Goal: Information Seeking & Learning: Learn about a topic

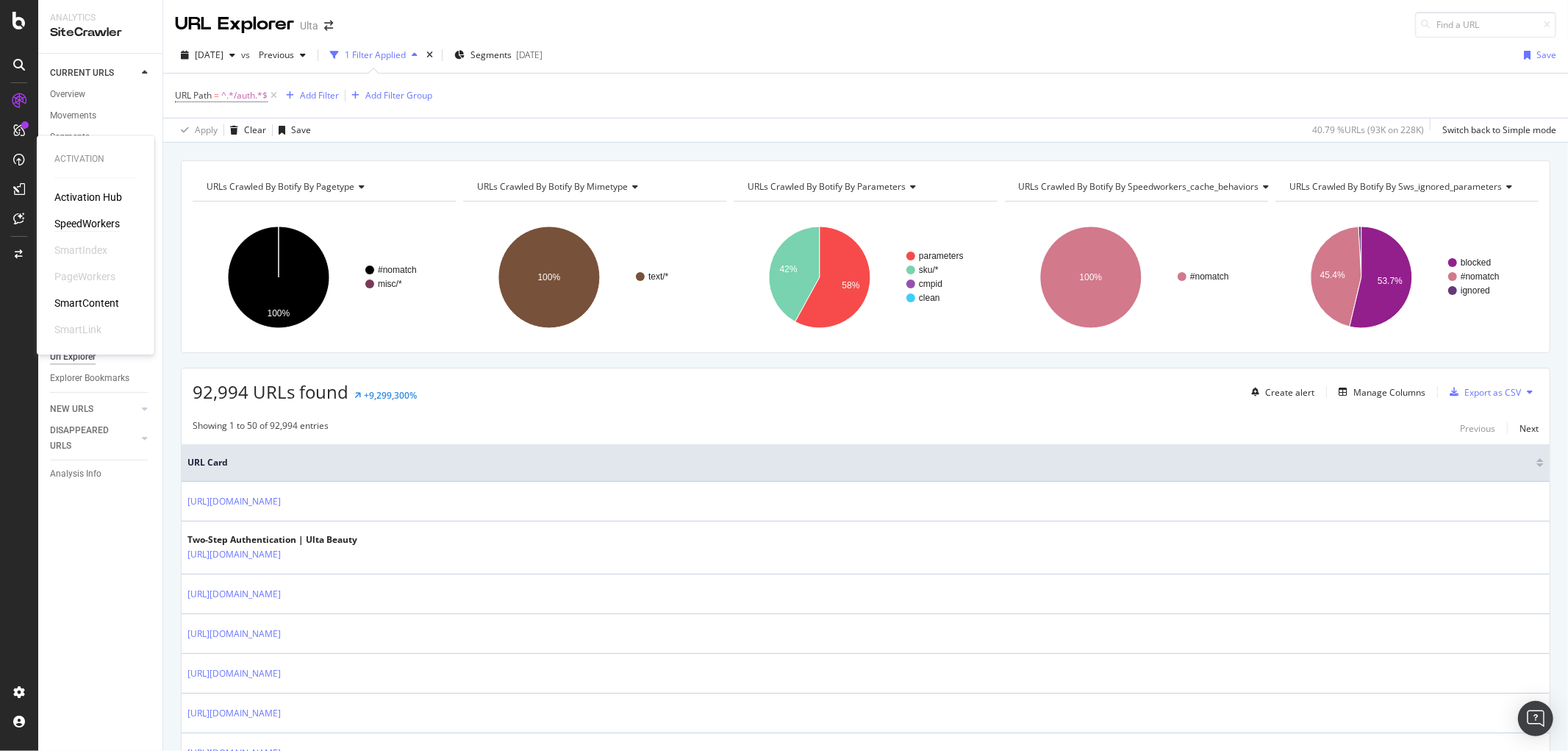
click at [70, 223] on div "SpeedWorkers" at bounding box center [87, 223] width 66 height 15
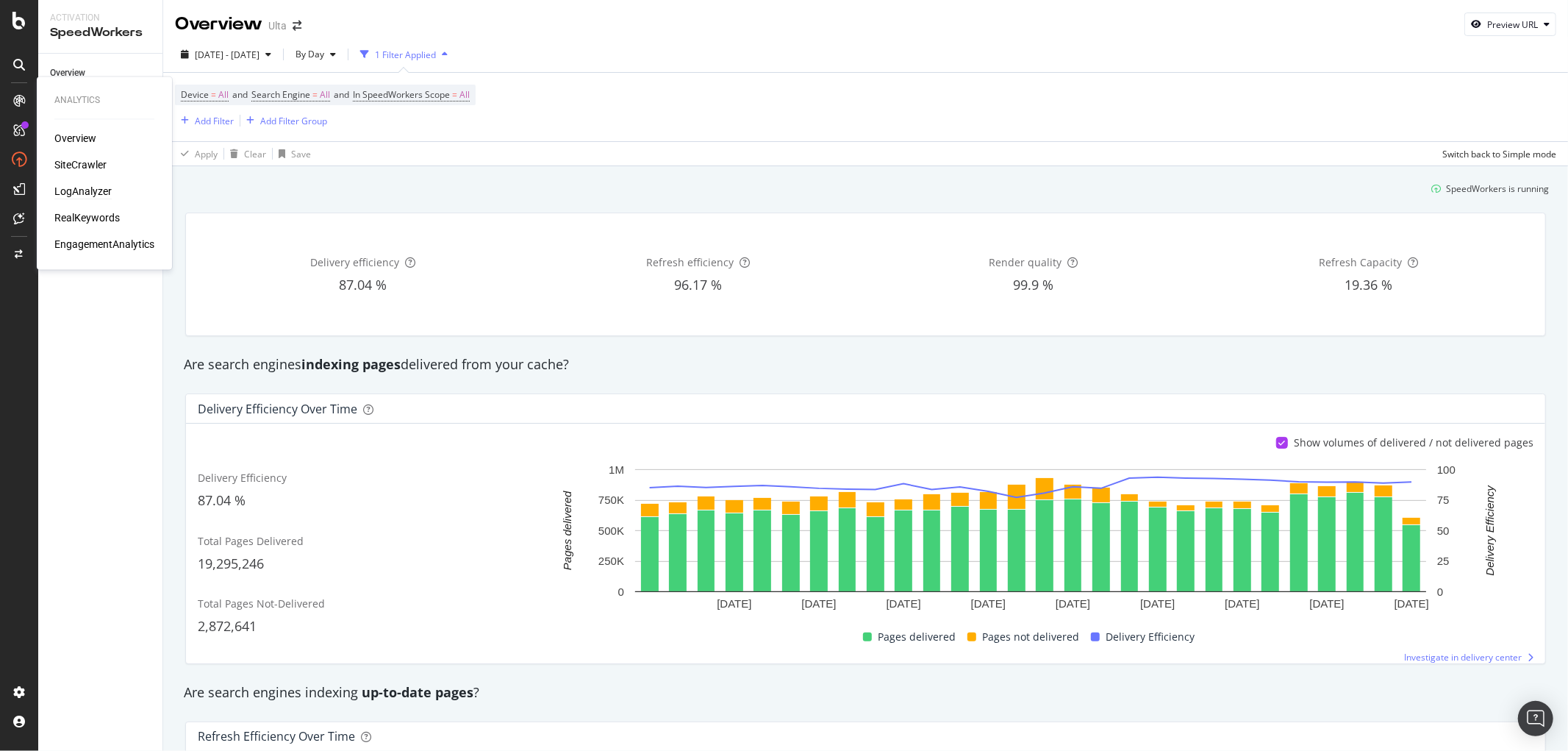
click at [93, 191] on div "LogAnalyzer" at bounding box center [83, 191] width 57 height 15
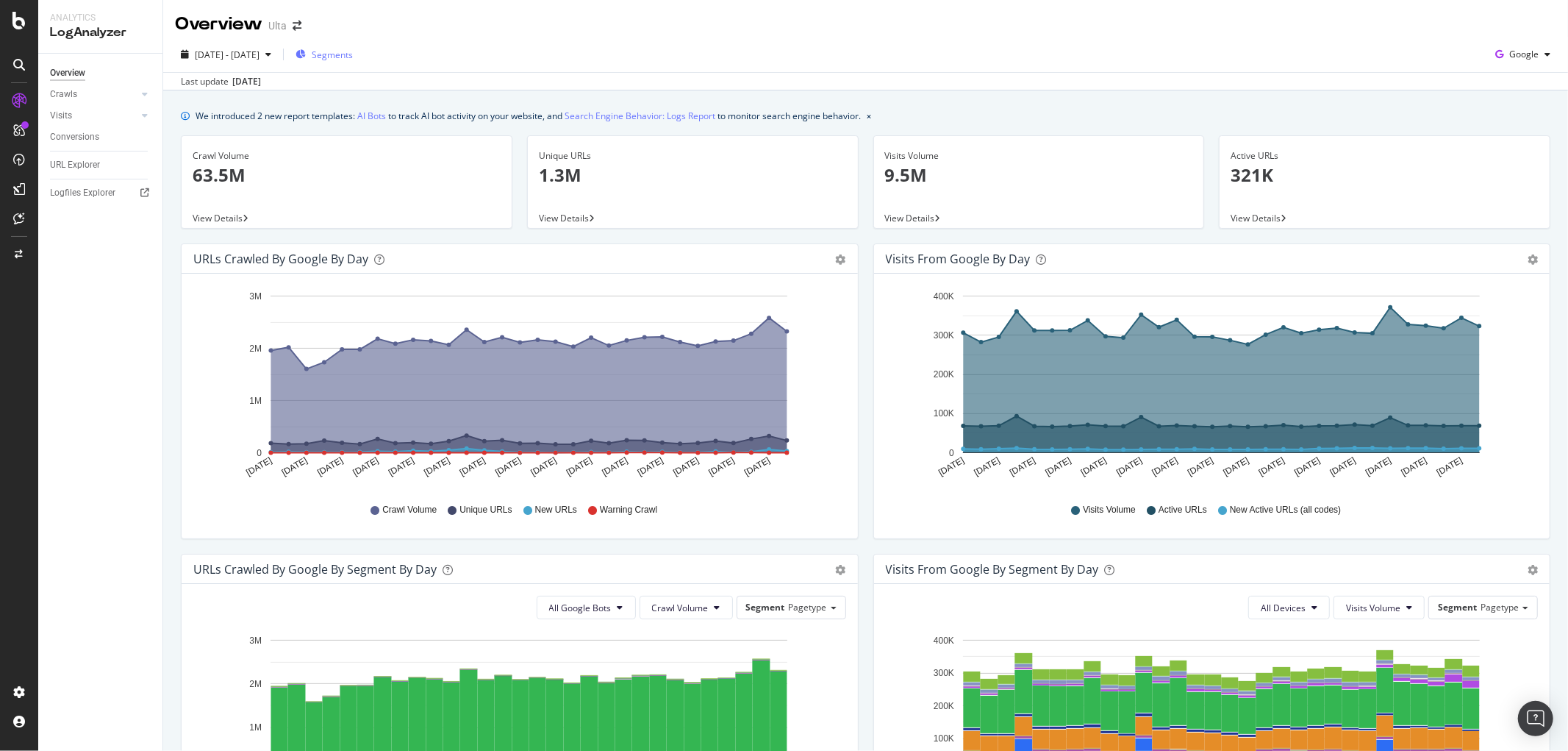
click at [353, 49] on div "Segments" at bounding box center [324, 54] width 57 height 22
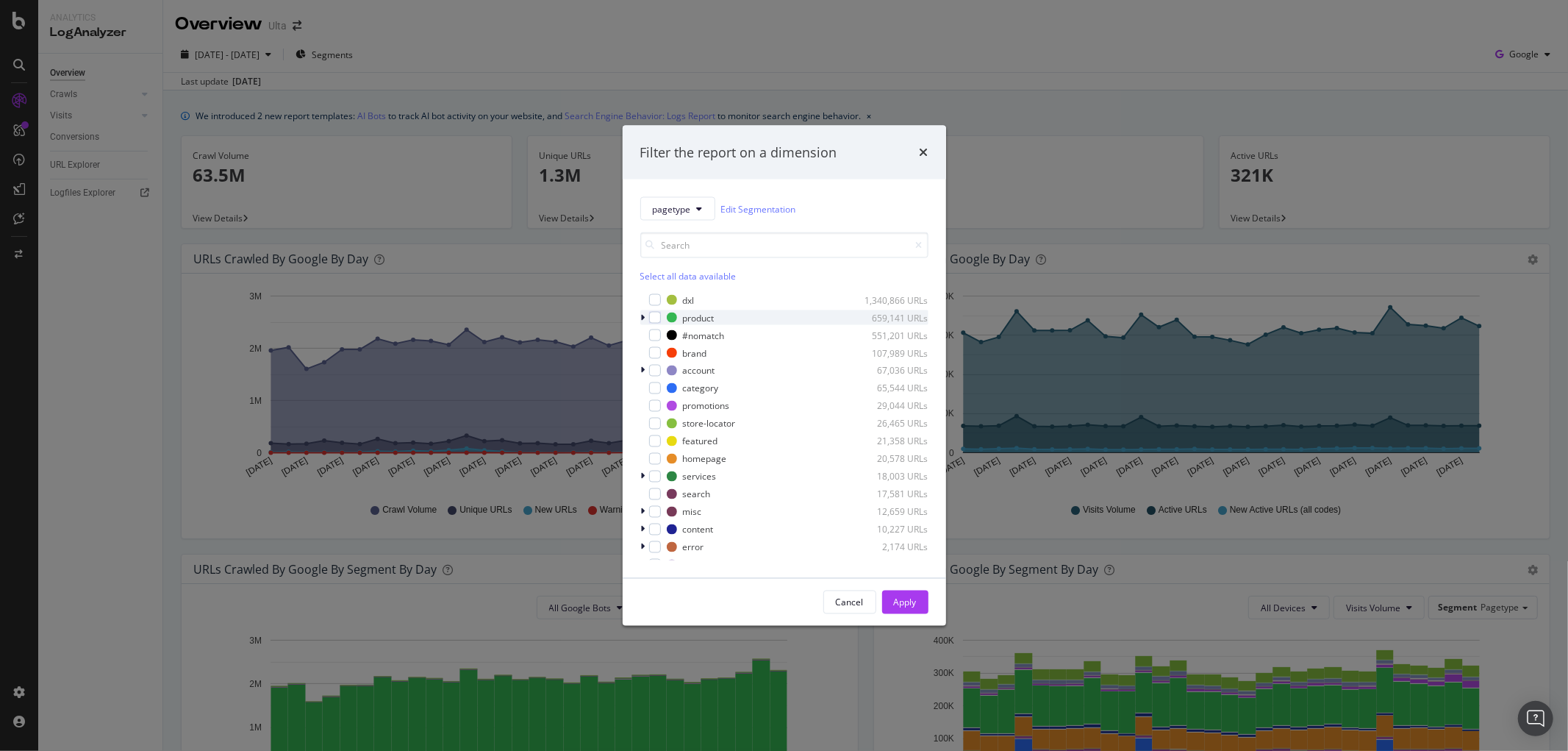
click at [642, 314] on icon "modal" at bounding box center [642, 318] width 4 height 9
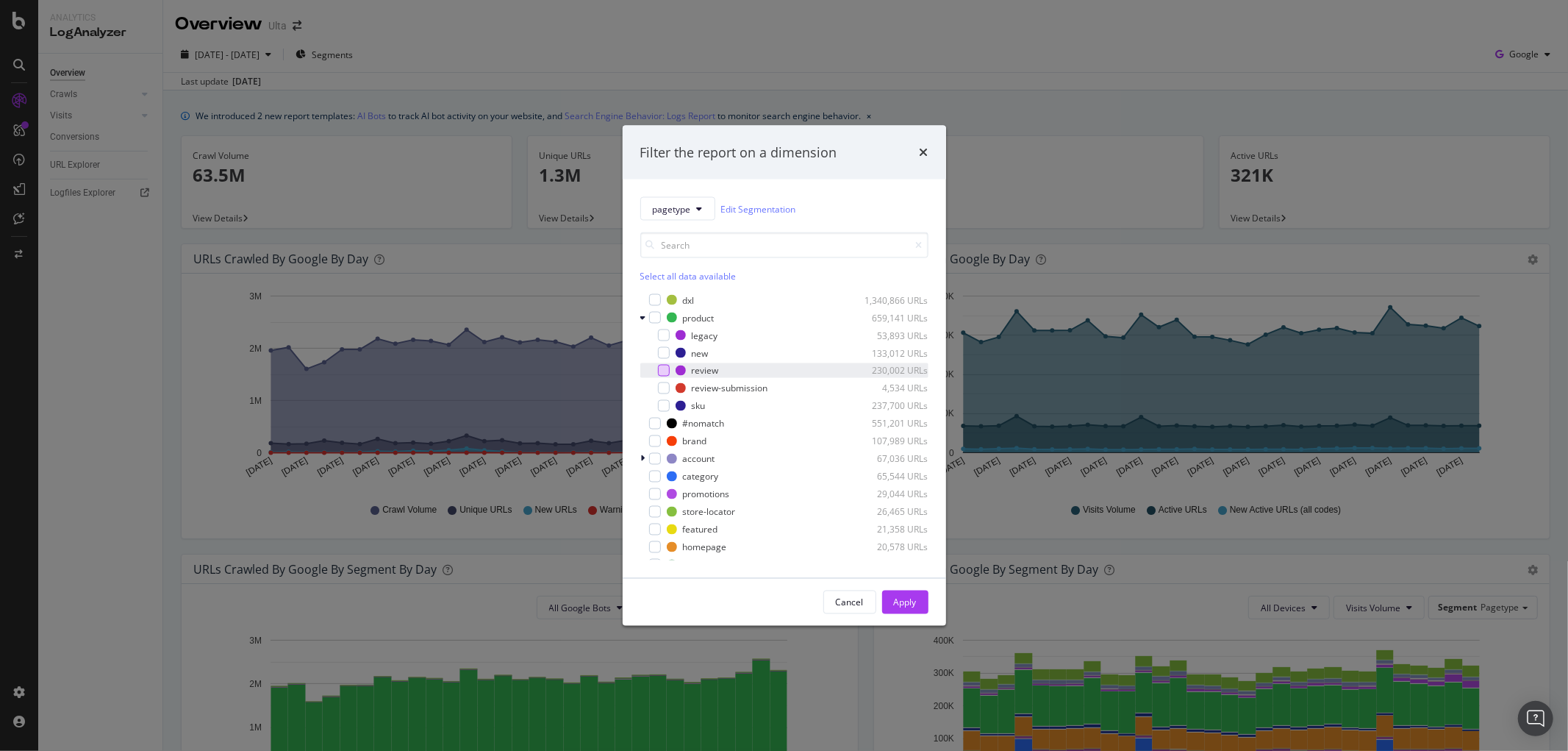
click at [661, 371] on div "modal" at bounding box center [664, 371] width 12 height 12
click at [915, 597] on div "Apply" at bounding box center [906, 602] width 23 height 12
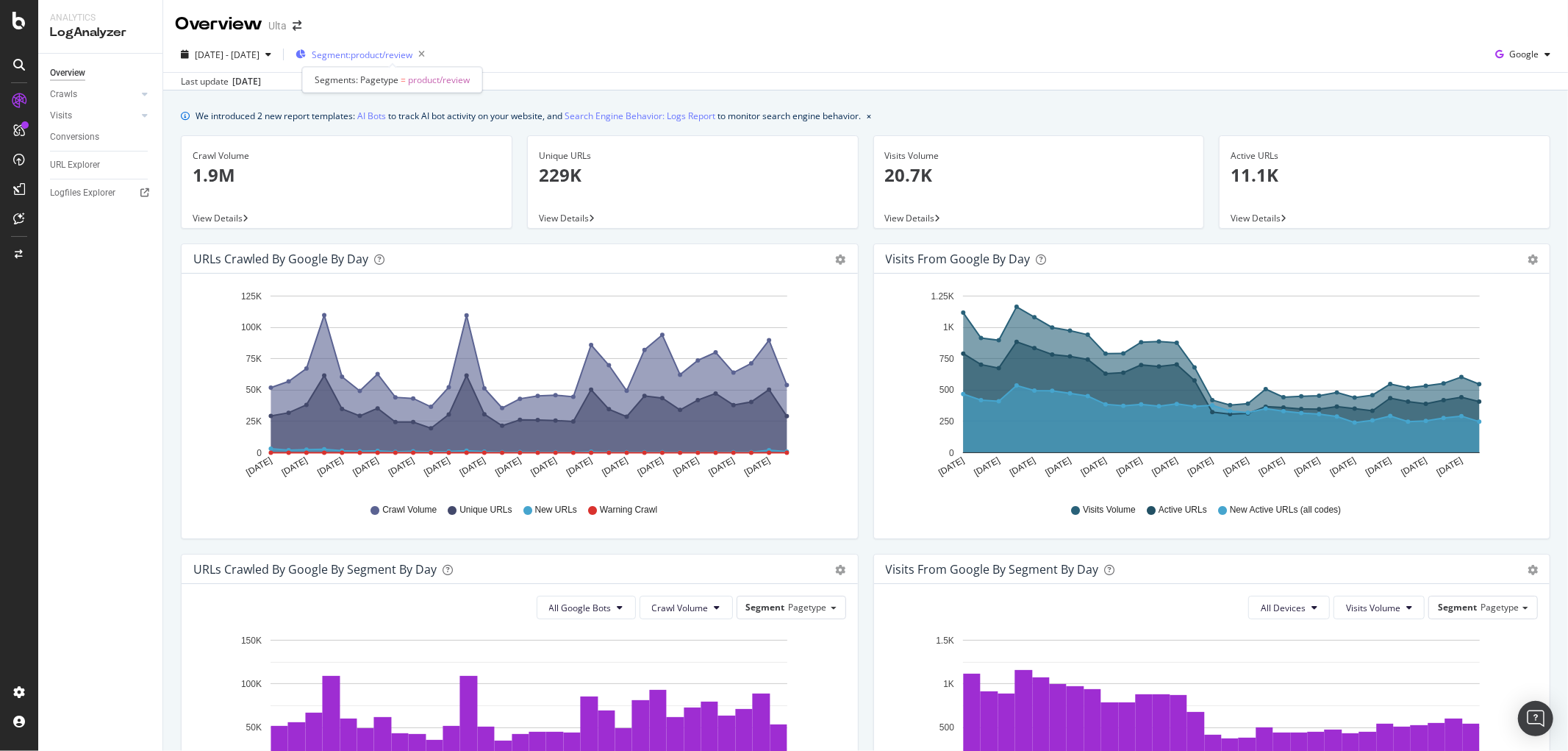
click at [412, 56] on span "Segment: product/review" at bounding box center [362, 55] width 100 height 12
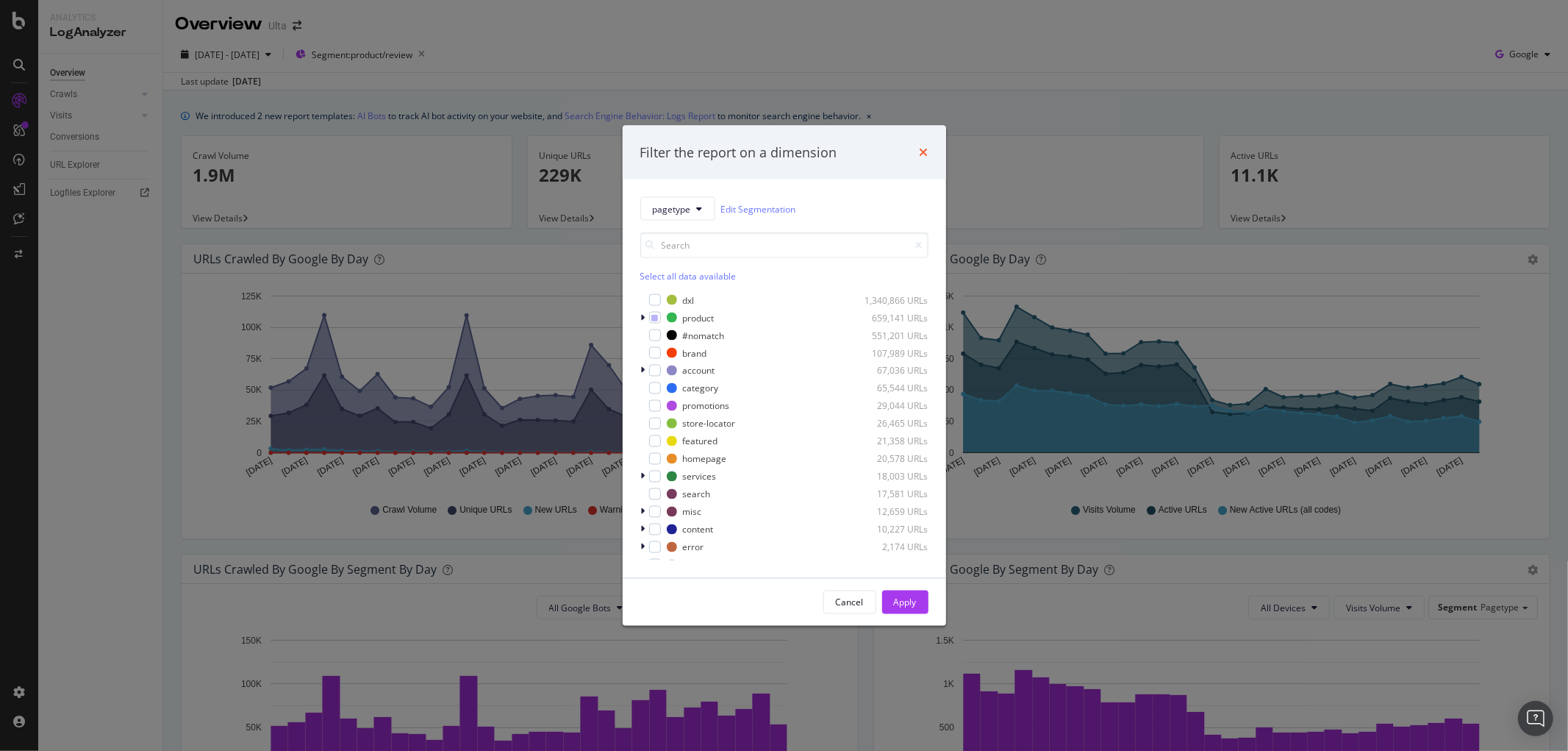
click at [923, 146] on icon "times" at bounding box center [924, 152] width 9 height 12
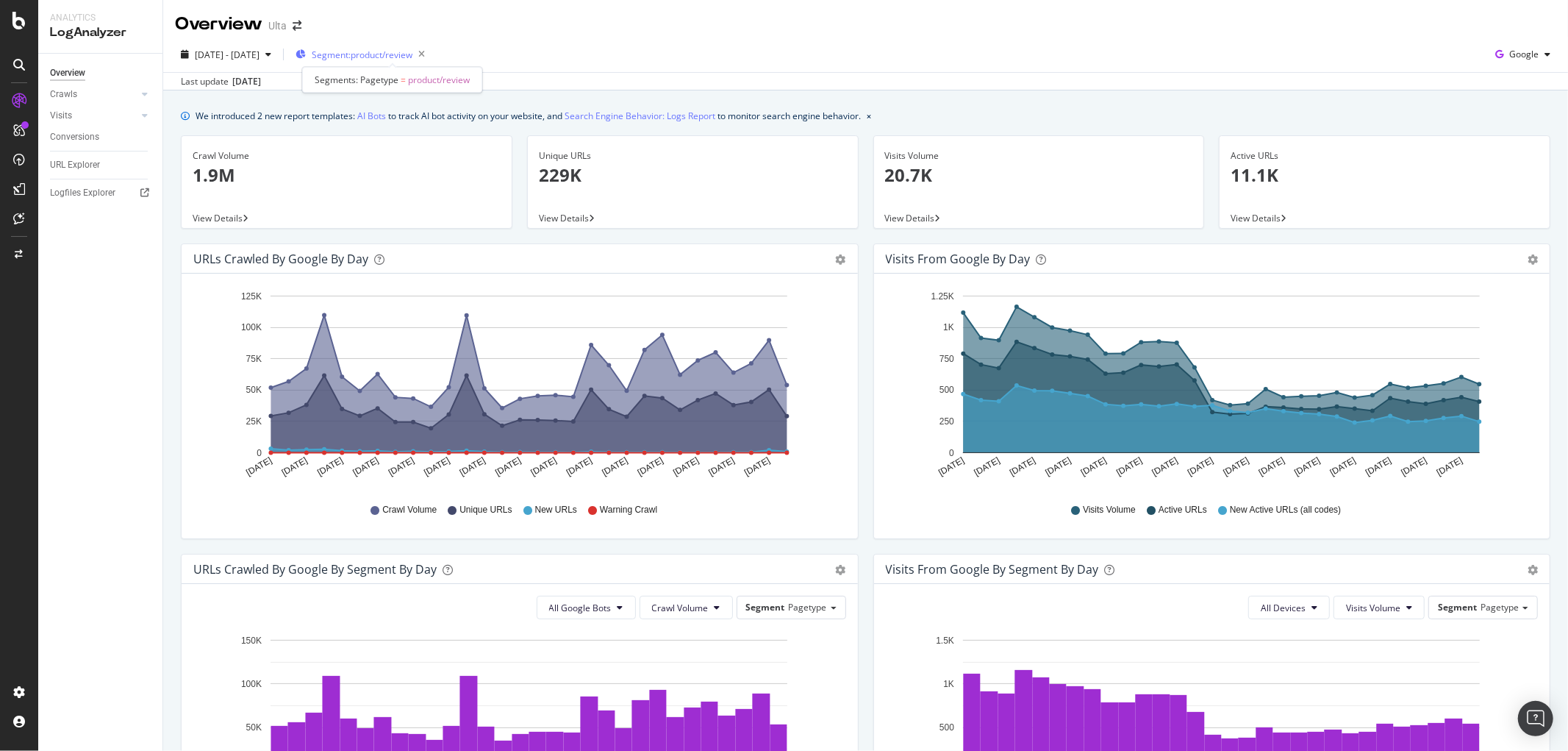
click at [388, 53] on span "Segment: product/review" at bounding box center [362, 55] width 100 height 12
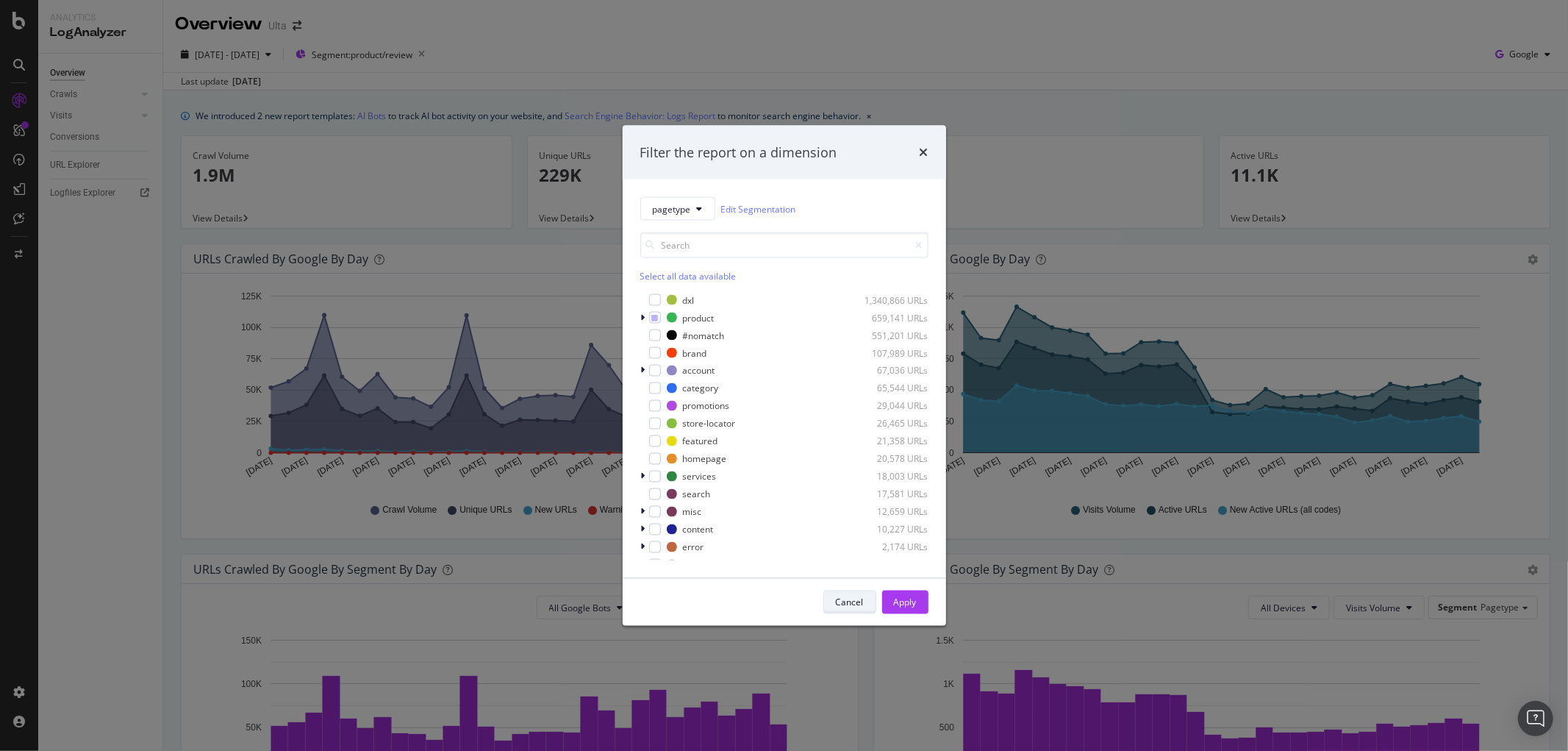
click at [844, 601] on div "Cancel" at bounding box center [849, 602] width 28 height 12
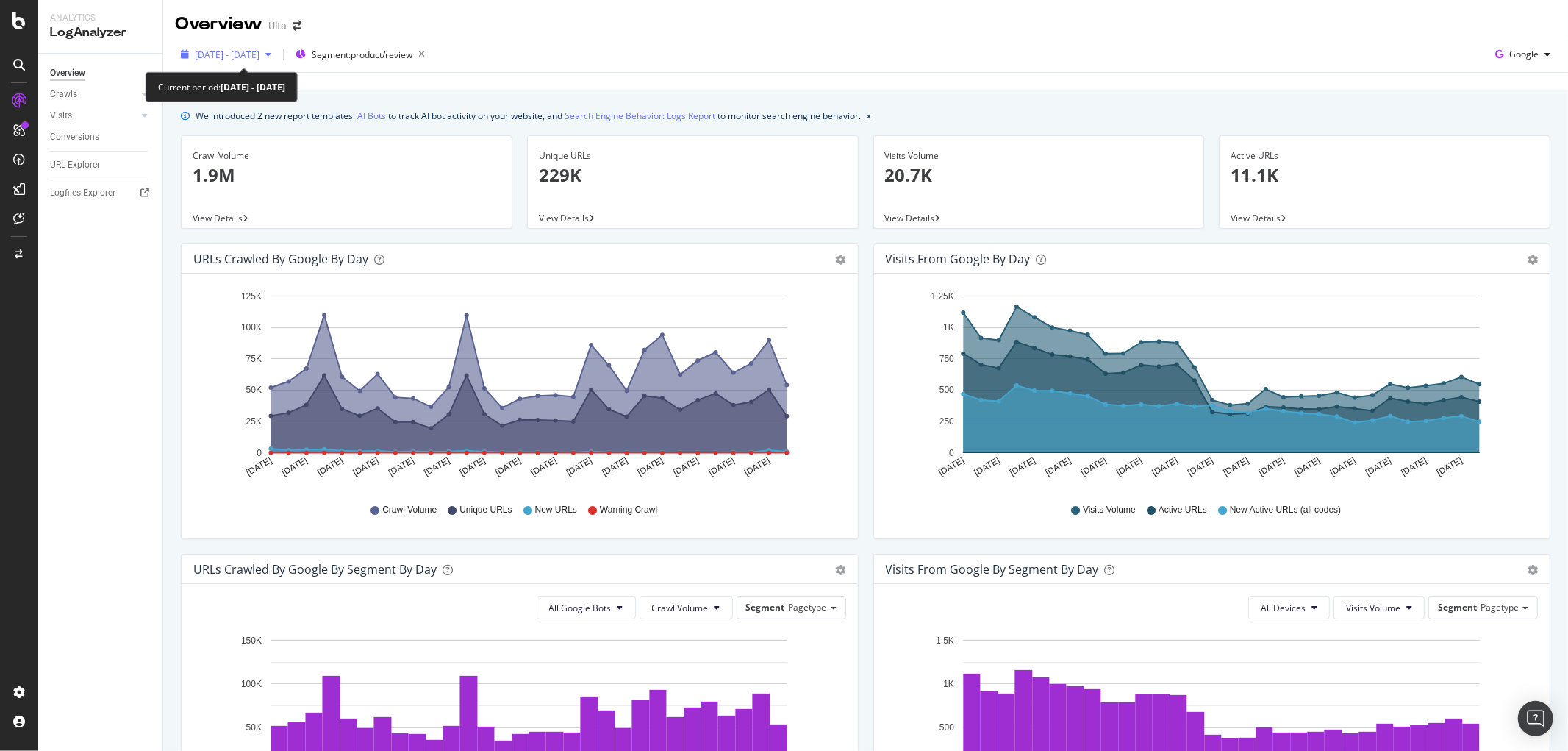
click at [260, 53] on span "[DATE] - [DATE]" at bounding box center [227, 55] width 65 height 12
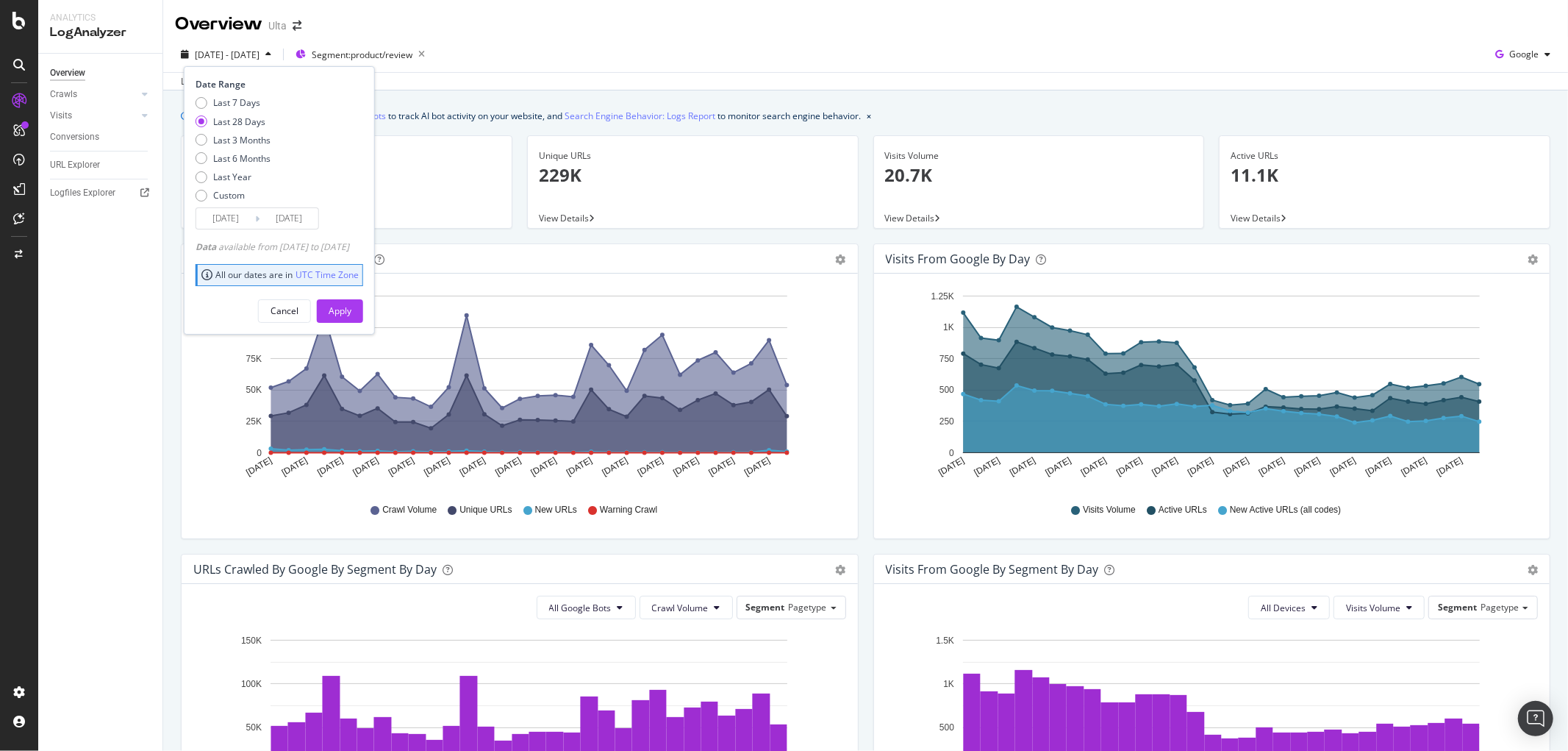
click at [218, 216] on input "[DATE]" at bounding box center [226, 218] width 59 height 21
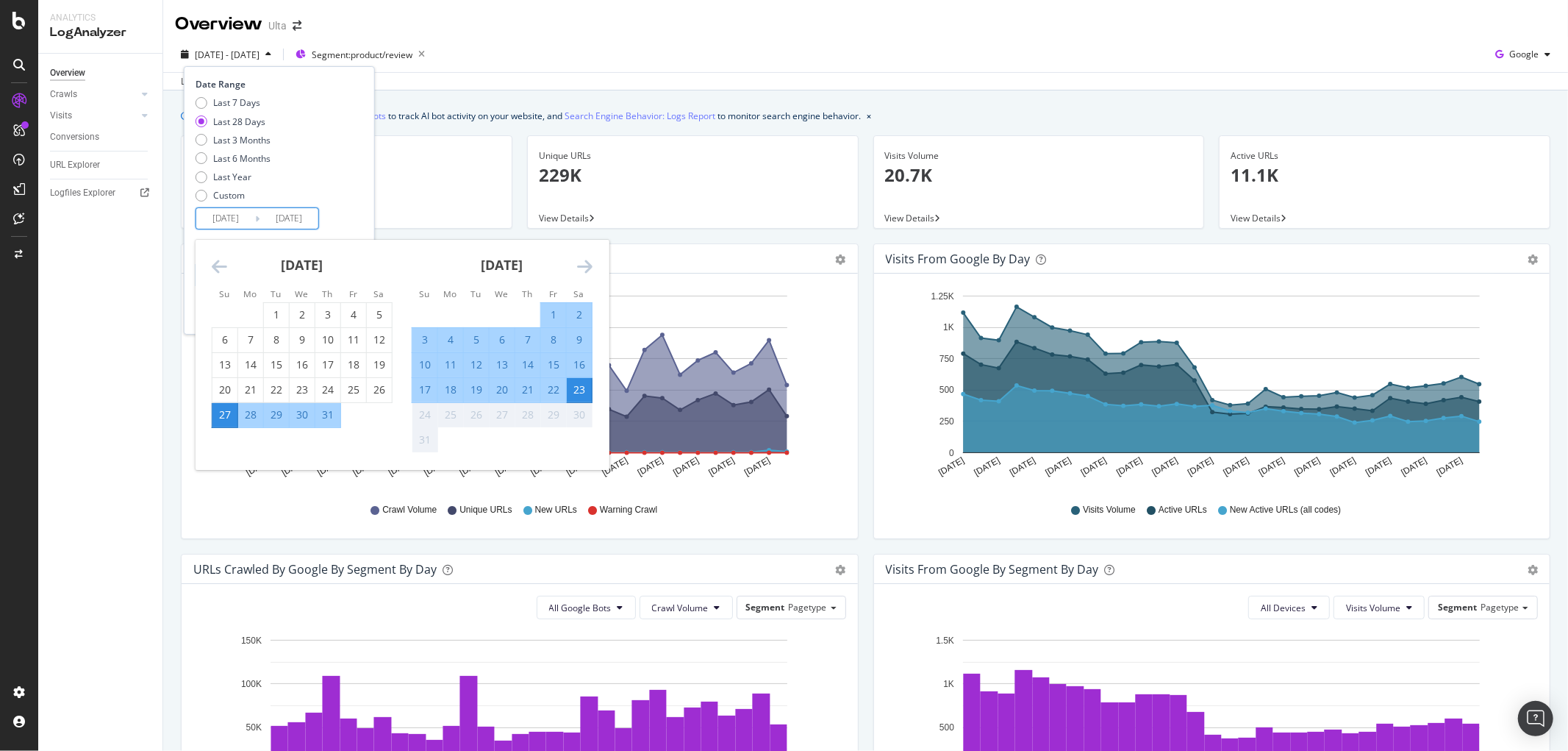
click at [229, 214] on input "[DATE]" at bounding box center [226, 218] width 59 height 21
click at [234, 212] on input "[DATE]" at bounding box center [226, 218] width 59 height 21
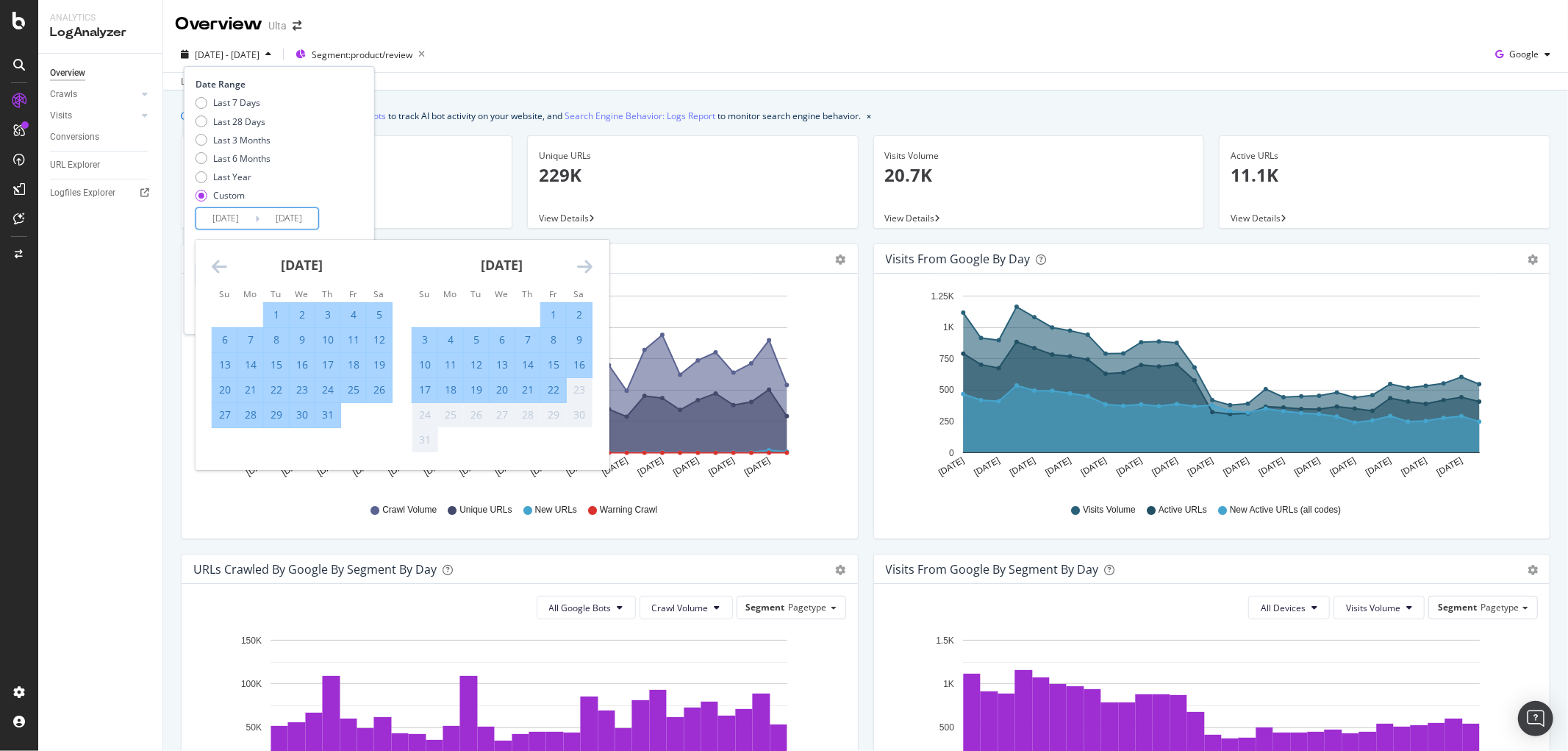
click at [240, 213] on input "[DATE]" at bounding box center [226, 218] width 59 height 21
type input "[DATE]"
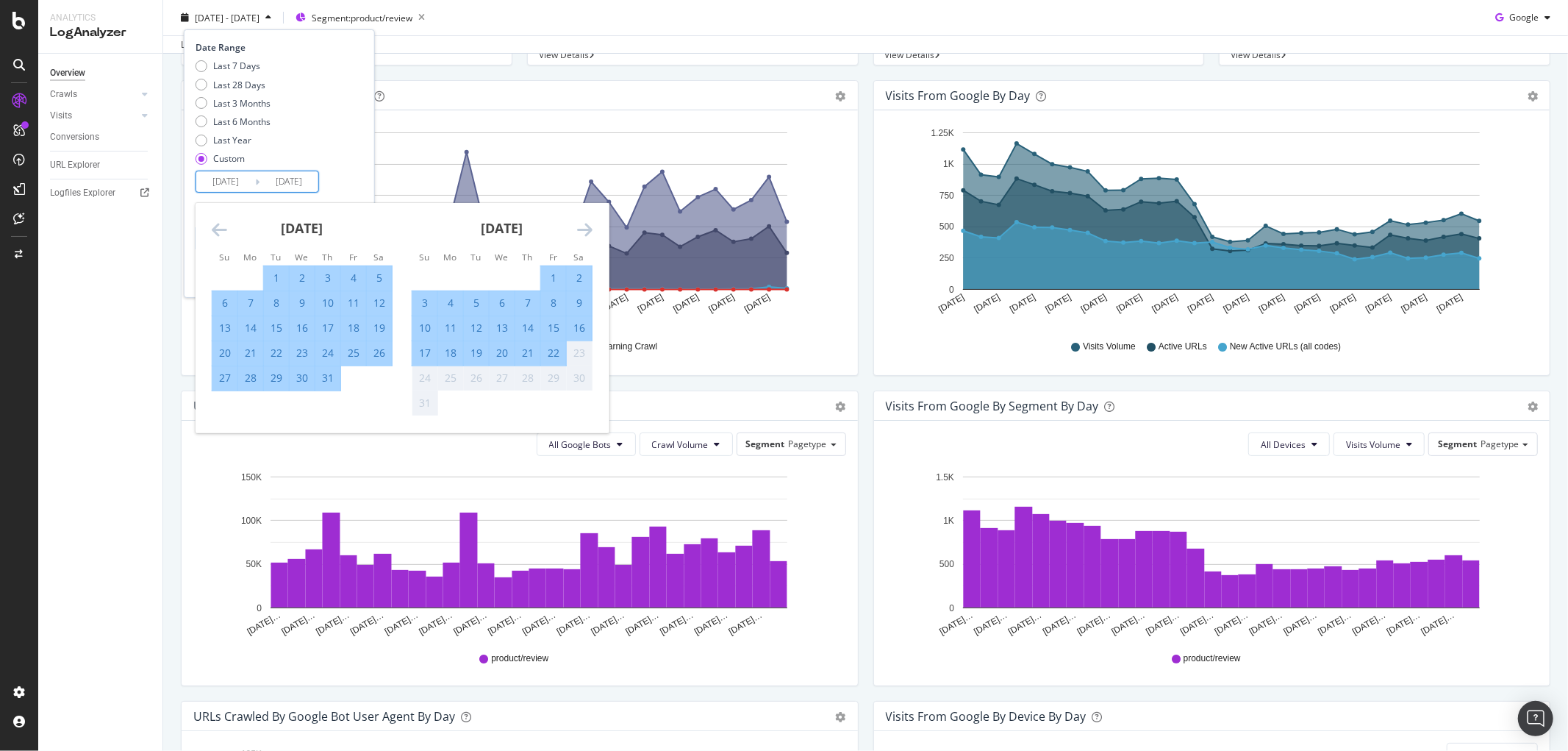
click at [357, 107] on div "Last 7 Days Last 28 Days Last 3 Months Last 6 Months Last Year Custom" at bounding box center [277, 115] width 164 height 111
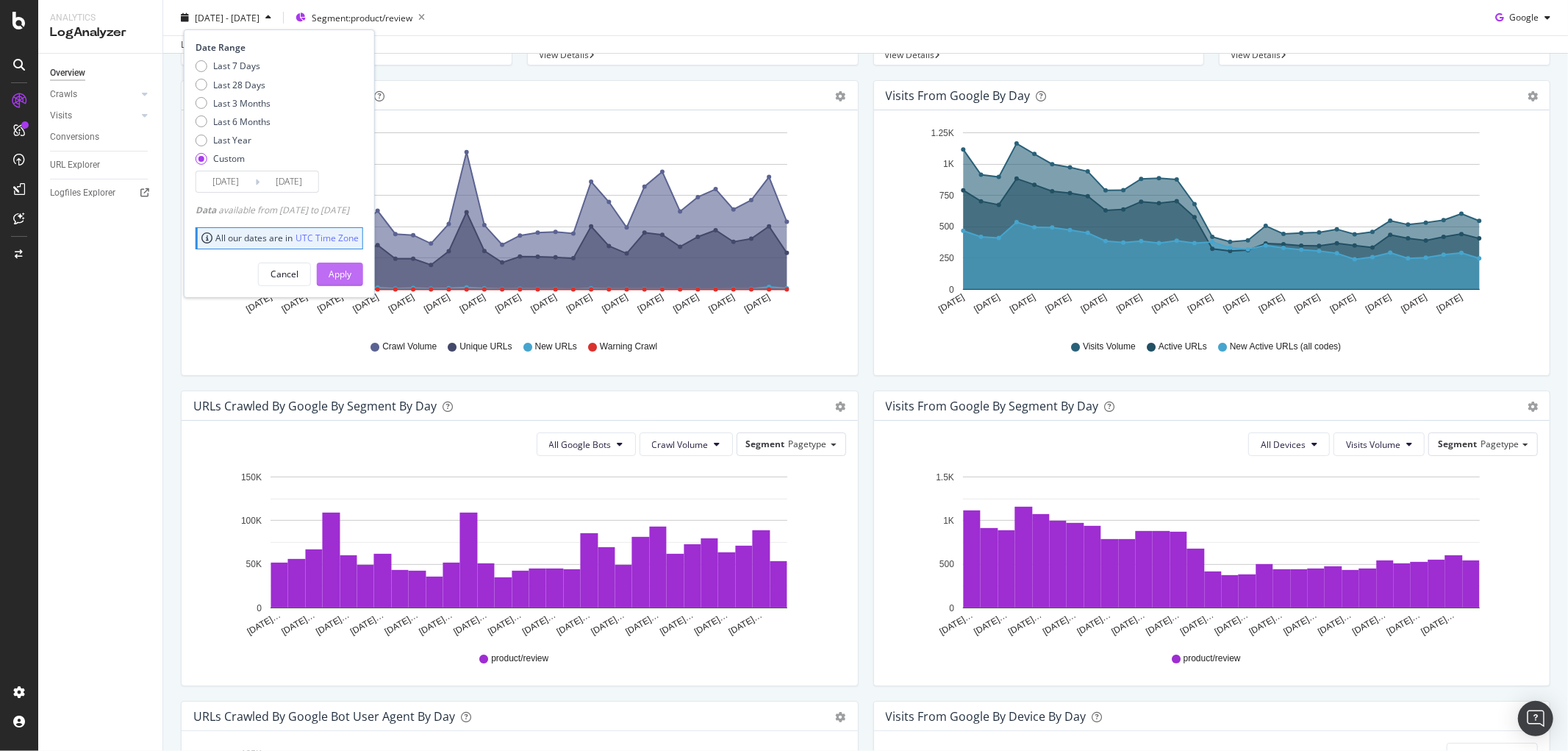
click at [363, 262] on button "Apply" at bounding box center [339, 273] width 46 height 23
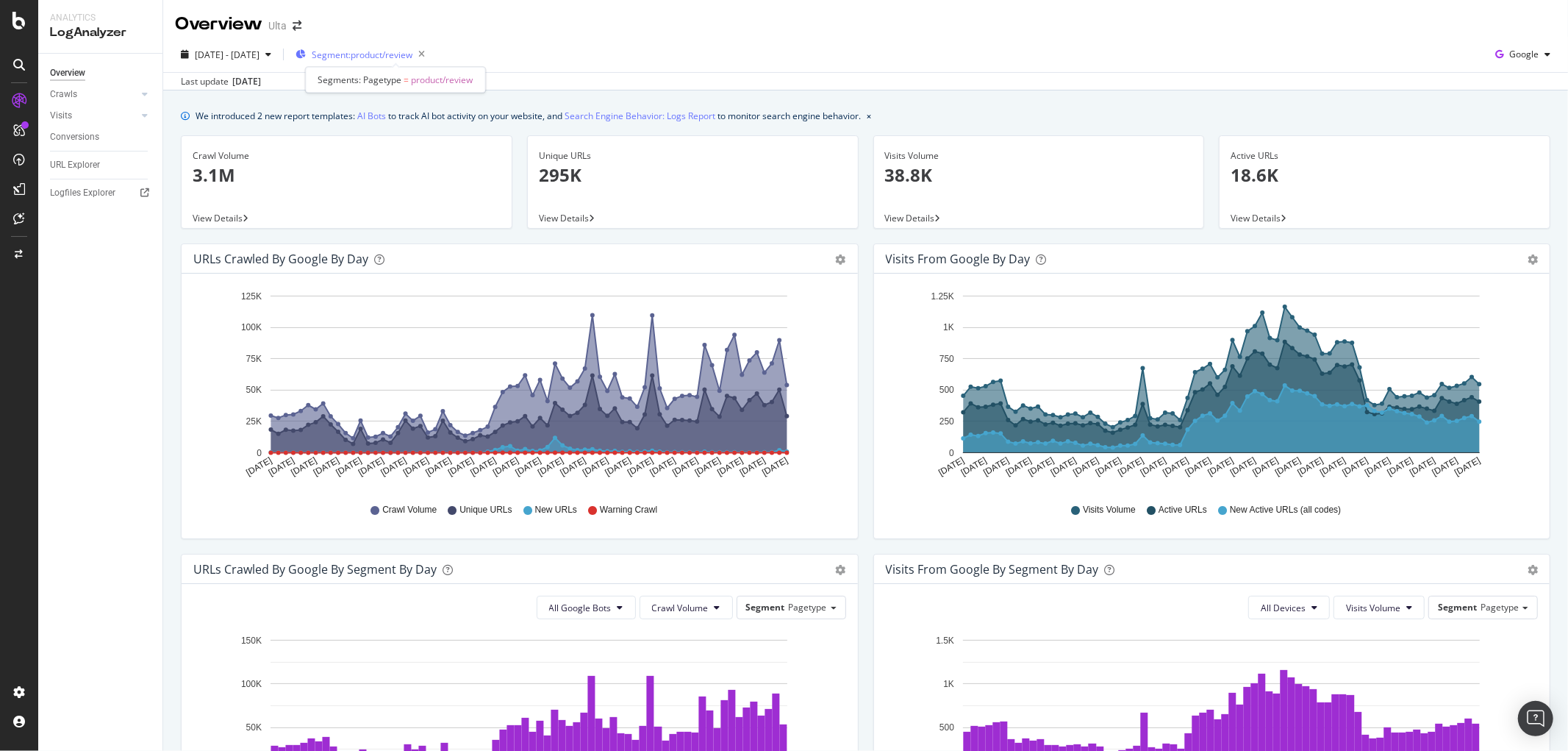
click at [412, 51] on span "Segment: product/review" at bounding box center [362, 55] width 100 height 12
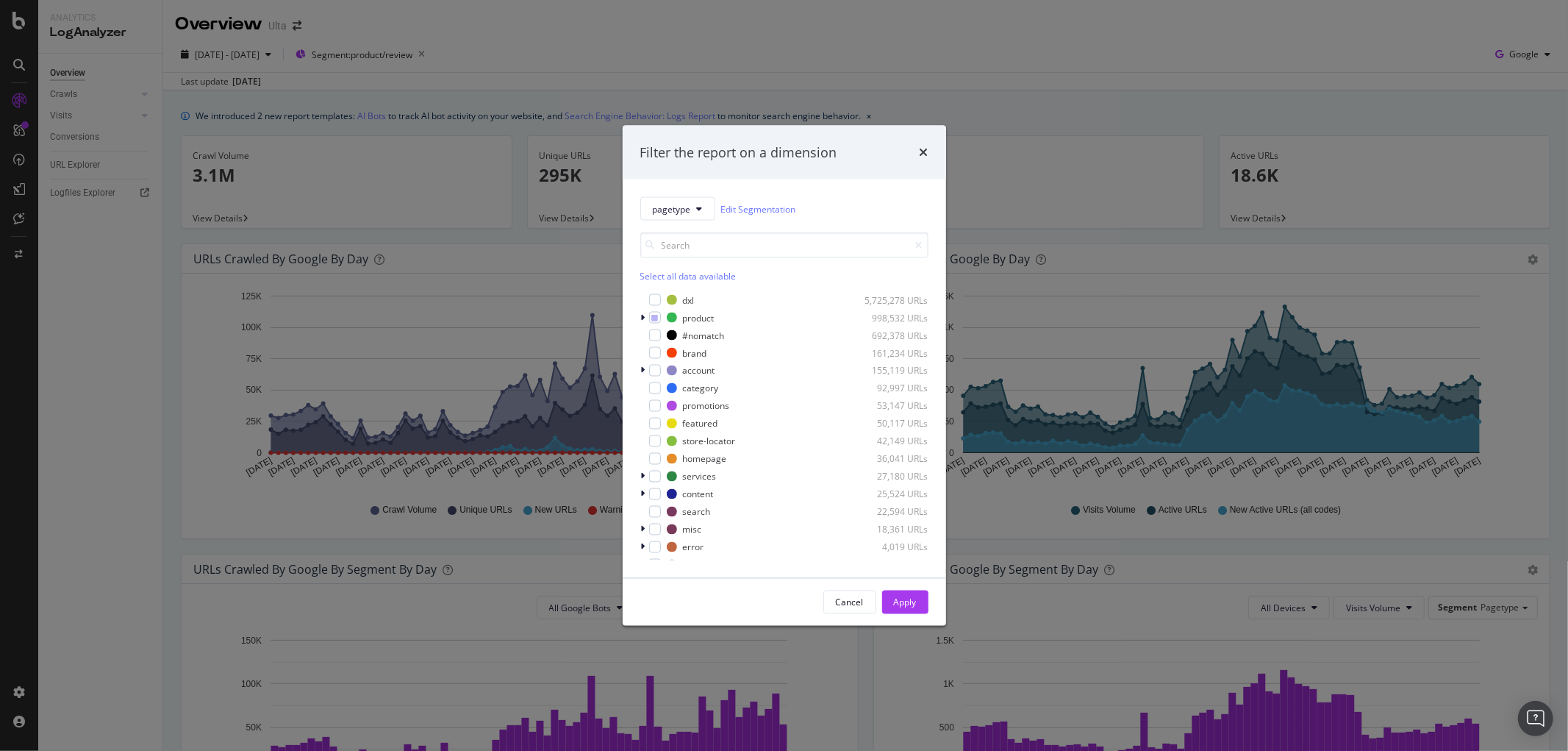
drag, startPoint x: 925, startPoint y: 144, endPoint x: 841, endPoint y: 240, distance: 127.6
click at [924, 144] on div "times" at bounding box center [924, 152] width 9 height 19
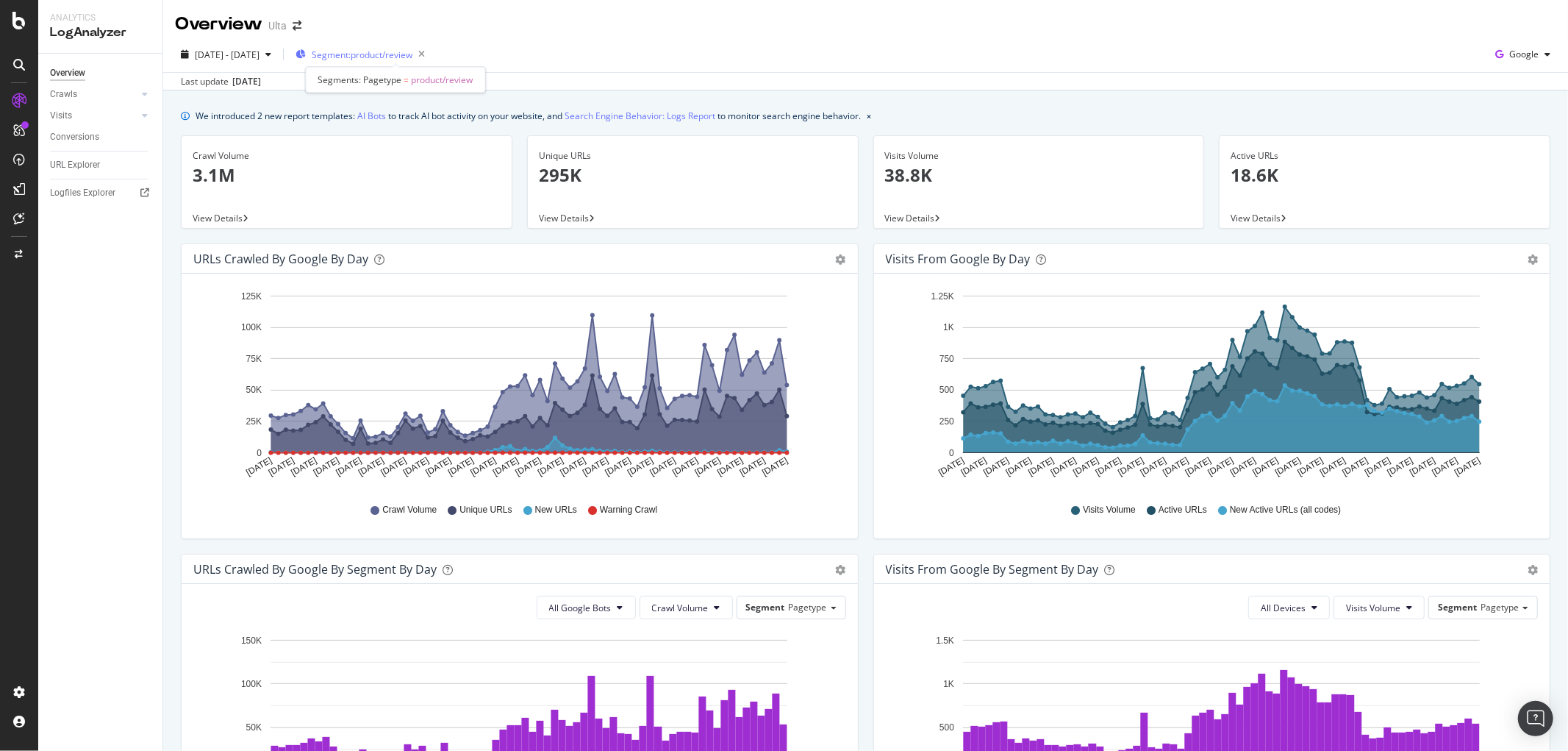
click at [397, 55] on span "Segment: product/review" at bounding box center [362, 55] width 100 height 12
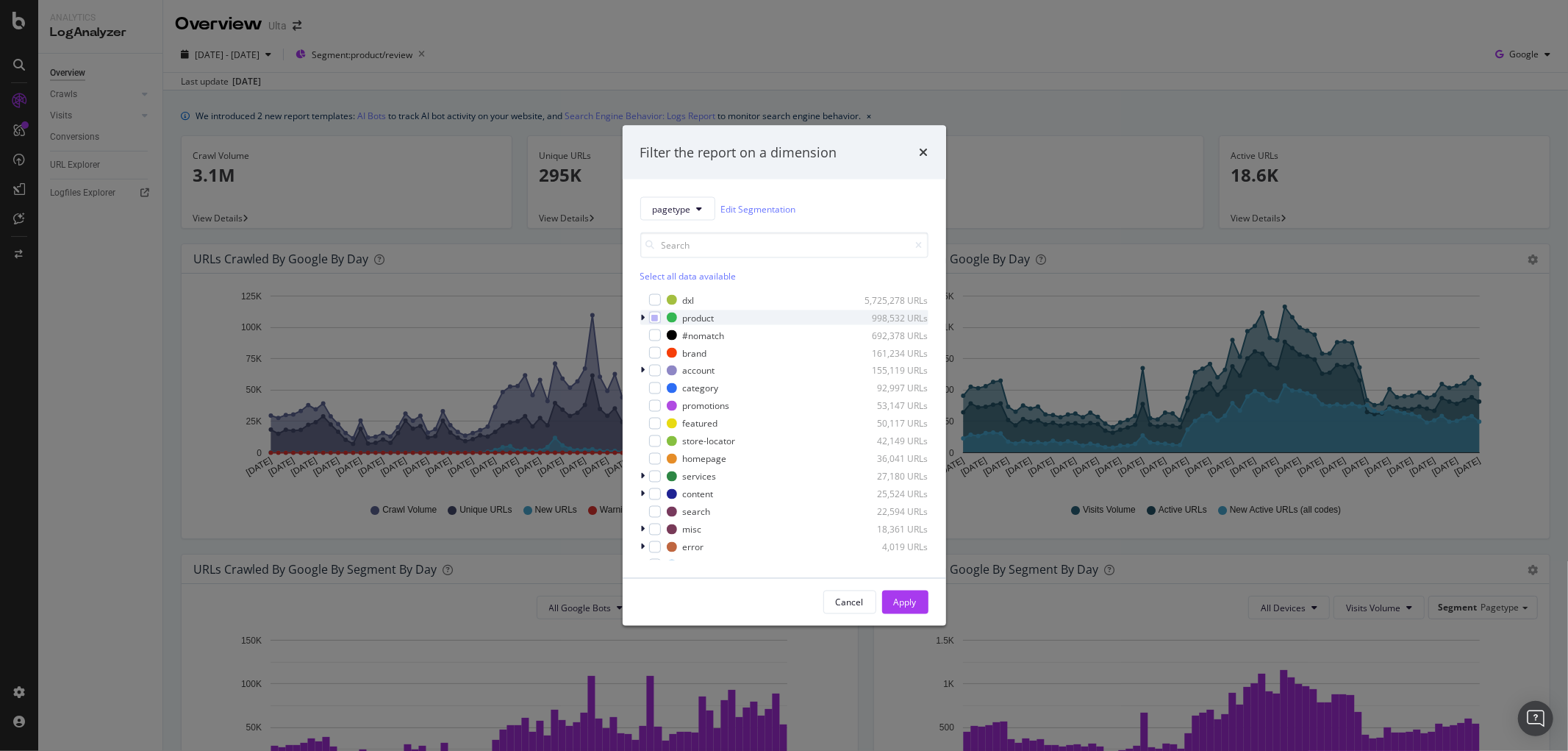
click at [642, 314] on icon "modal" at bounding box center [642, 318] width 4 height 9
click at [660, 375] on div "modal" at bounding box center [664, 371] width 12 height 12
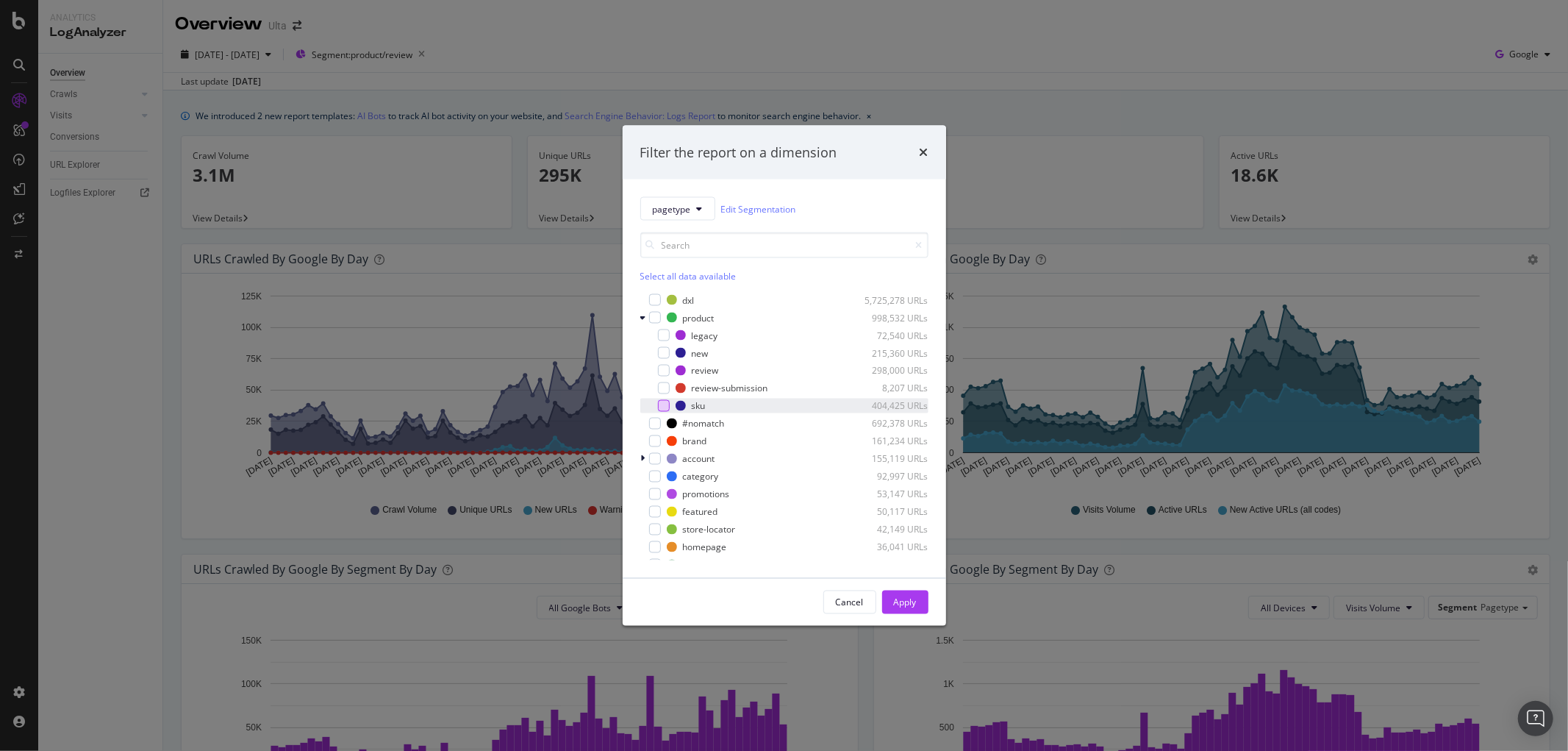
click at [665, 412] on div "dxl 5,725,278 URLs product 998,532 URLs legacy 72,540 URLs new 215,360 URLs rev…" at bounding box center [784, 426] width 288 height 268
click at [659, 412] on div "sku 404,425 URLs" at bounding box center [784, 405] width 288 height 15
drag, startPoint x: 665, startPoint y: 368, endPoint x: 676, endPoint y: 420, distance: 53.2
click at [665, 368] on div "modal" at bounding box center [664, 371] width 12 height 12
drag, startPoint x: 667, startPoint y: 407, endPoint x: 778, endPoint y: 520, distance: 158.4
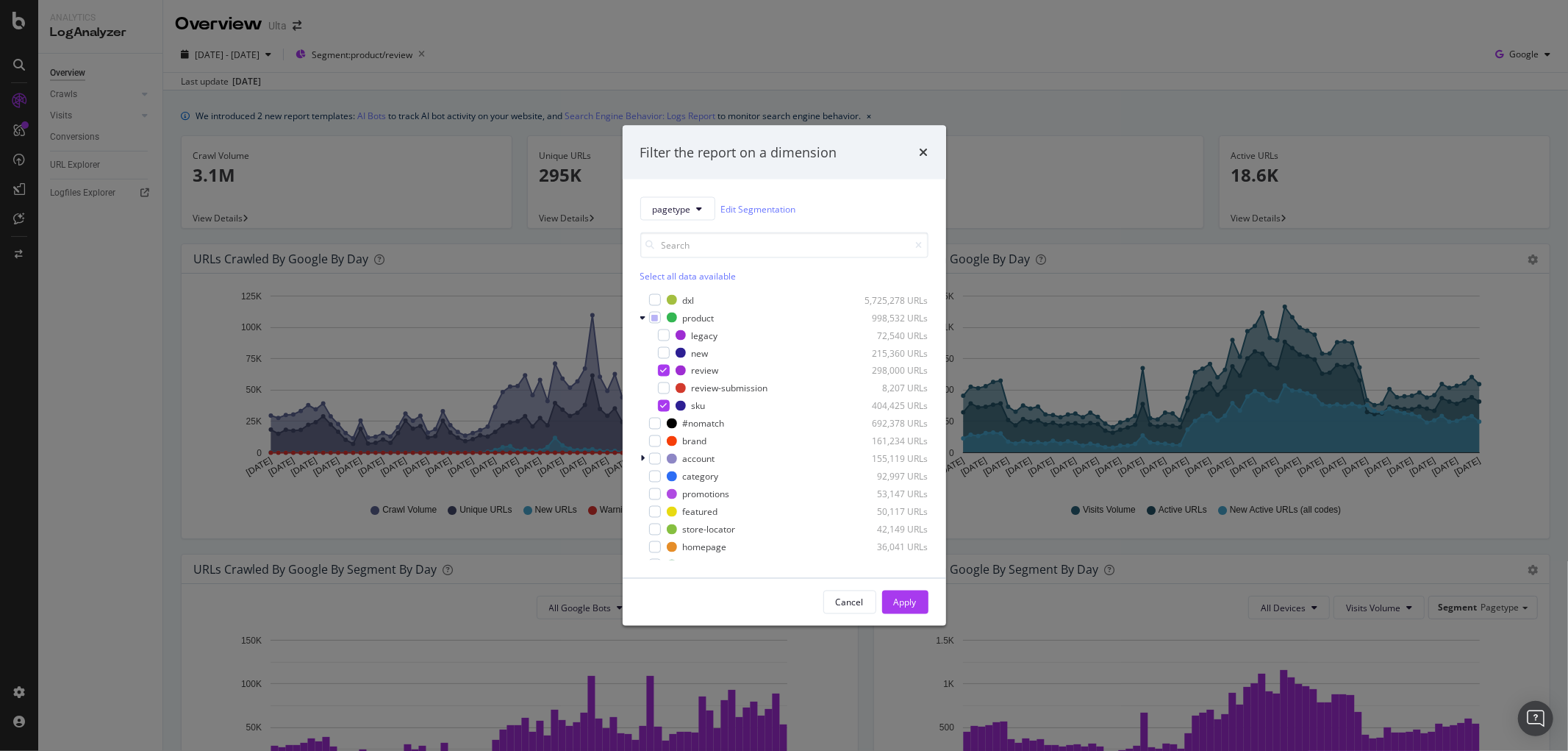
click at [667, 407] on div "modal" at bounding box center [664, 406] width 12 height 12
click at [894, 597] on div "Apply" at bounding box center [906, 602] width 23 height 12
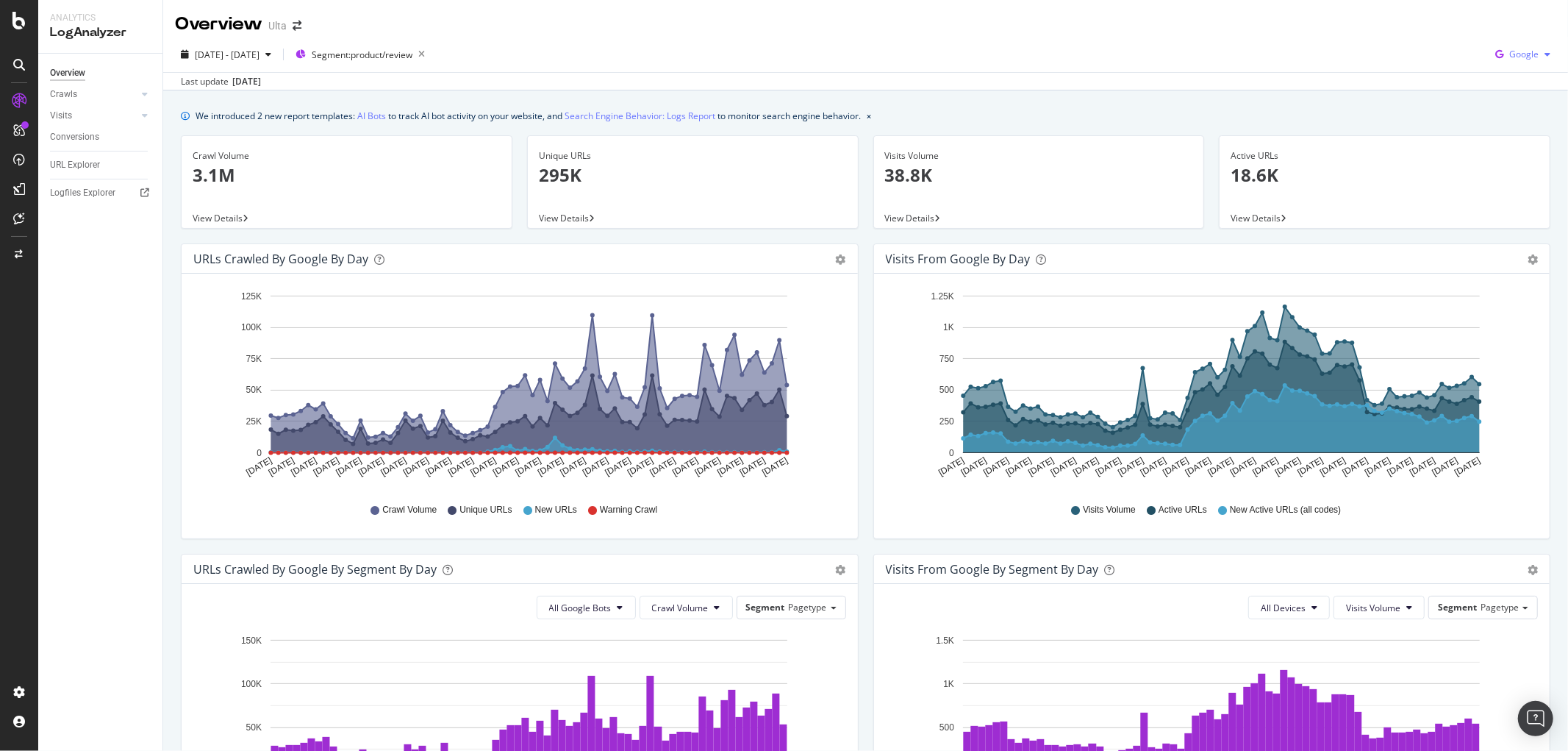
click at [1509, 54] on span "Google" at bounding box center [1524, 54] width 29 height 12
click at [1498, 136] on span "OpenAI" at bounding box center [1523, 138] width 55 height 13
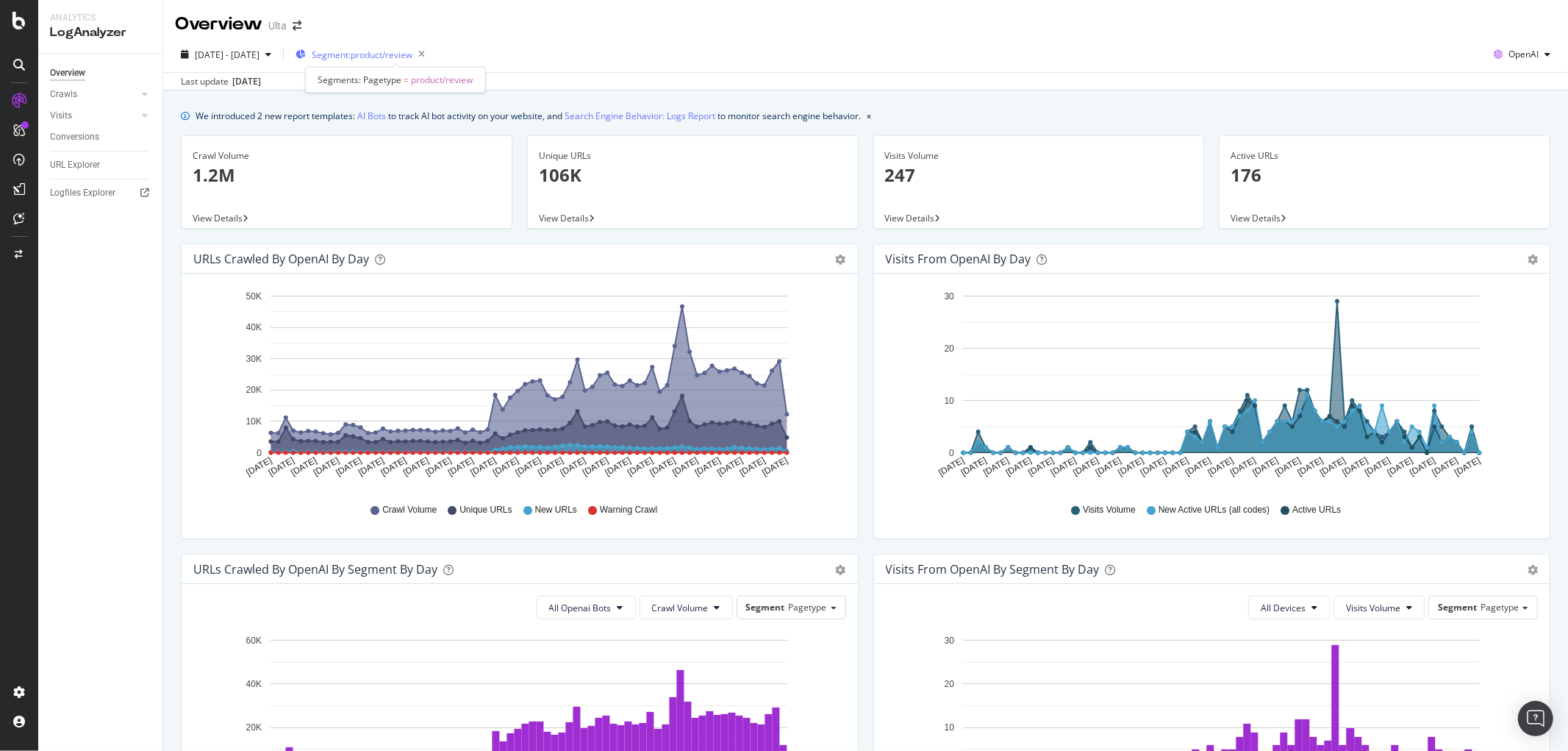
click at [412, 55] on span "Segment: product/review" at bounding box center [362, 55] width 100 height 12
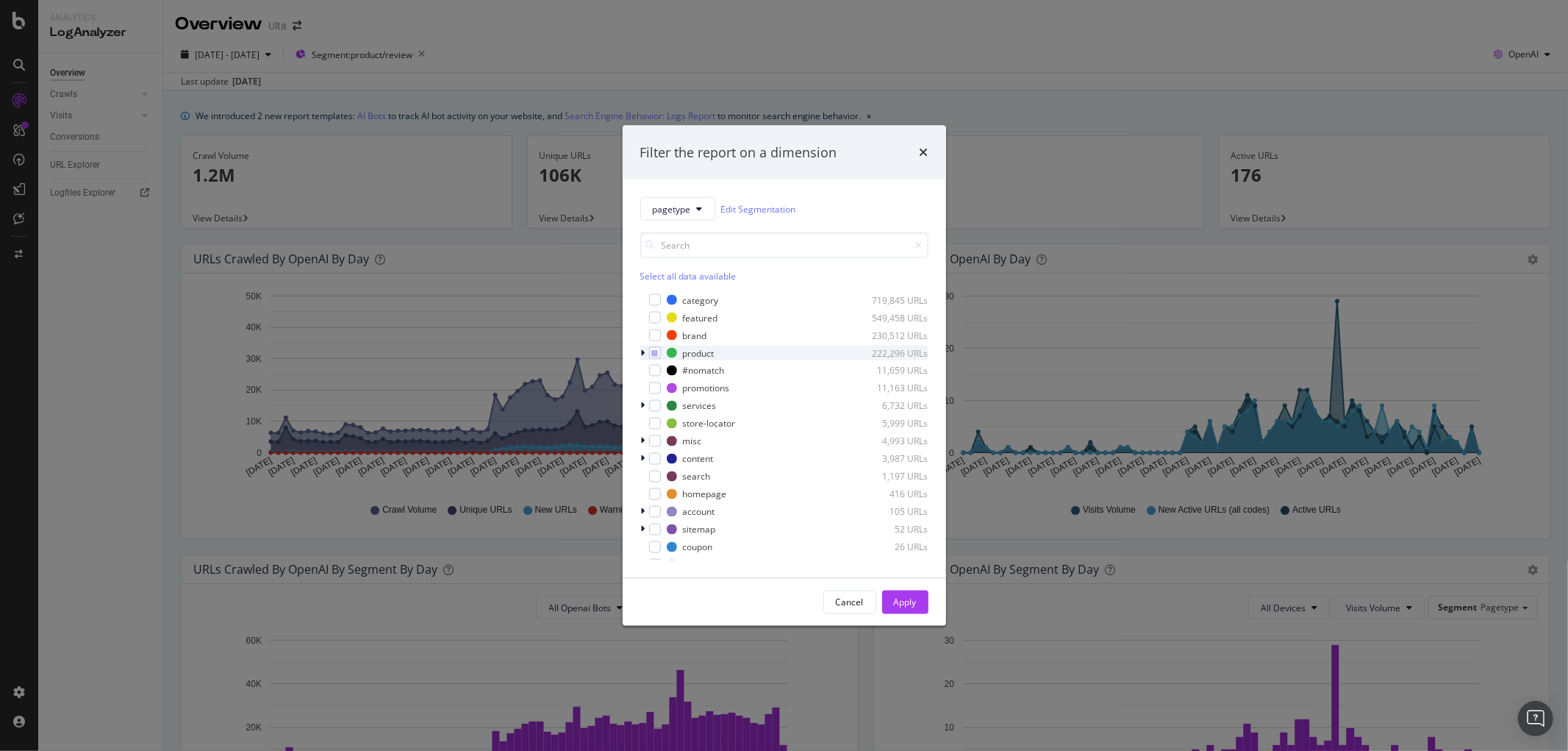
click at [644, 351] on icon "modal" at bounding box center [642, 353] width 4 height 9
click at [664, 409] on icon "modal" at bounding box center [664, 405] width 7 height 7
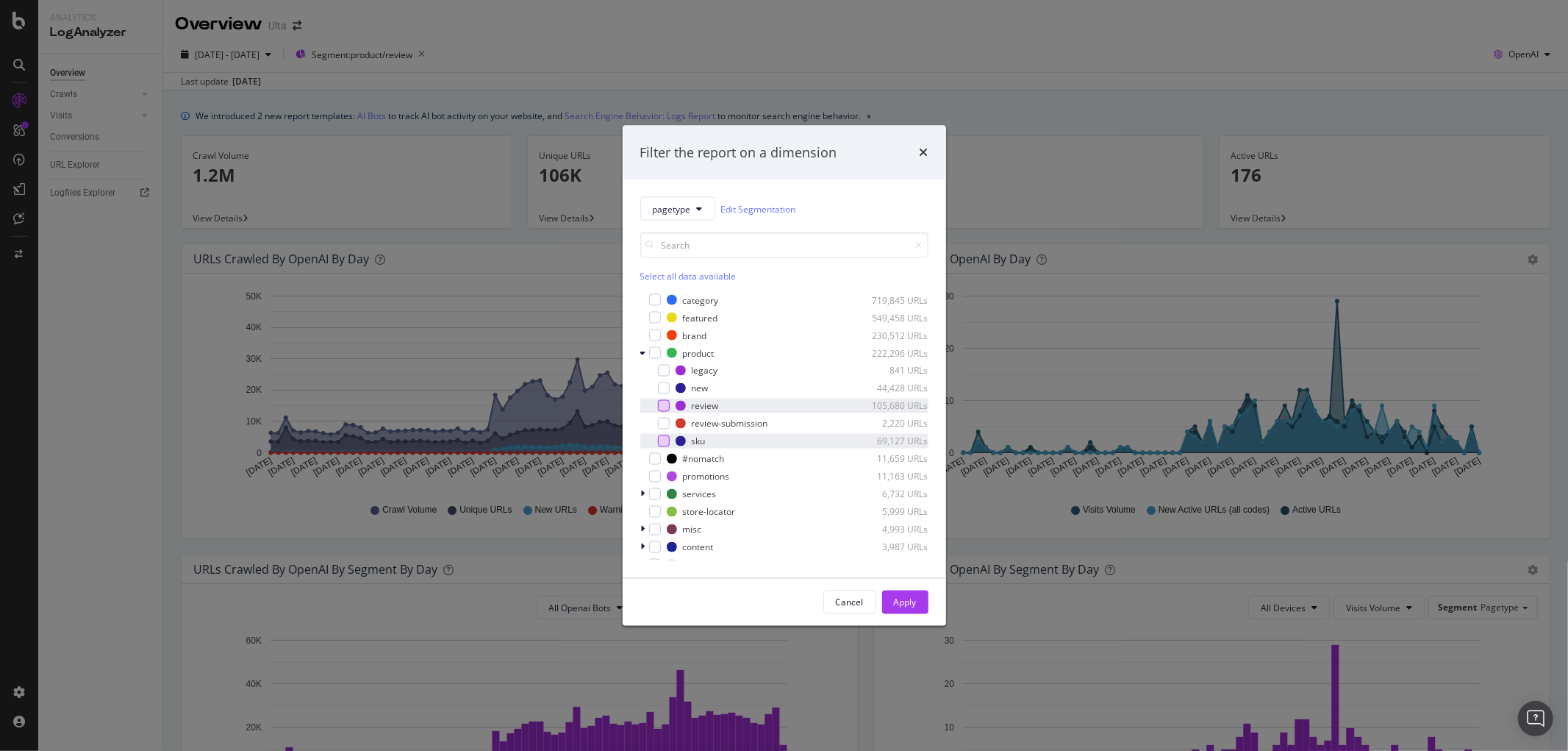
click at [658, 441] on div "modal" at bounding box center [664, 442] width 12 height 12
click at [907, 603] on div "Apply" at bounding box center [906, 602] width 23 height 12
